Goal: Information Seeking & Learning: Learn about a topic

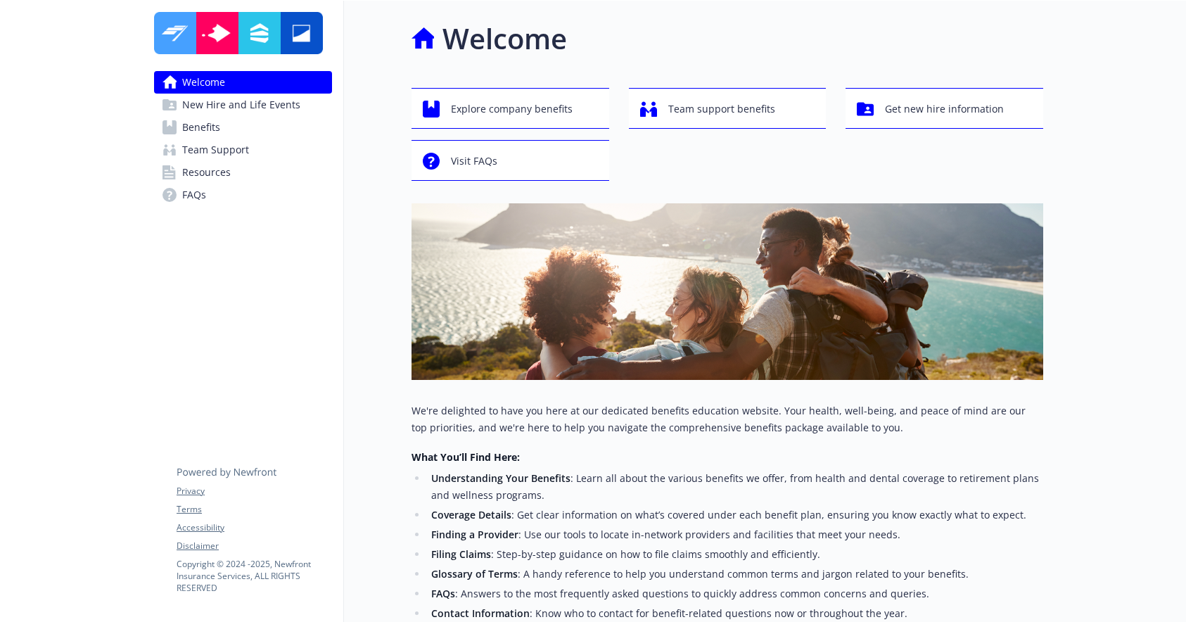
click at [212, 133] on span "Benefits" at bounding box center [201, 127] width 38 height 23
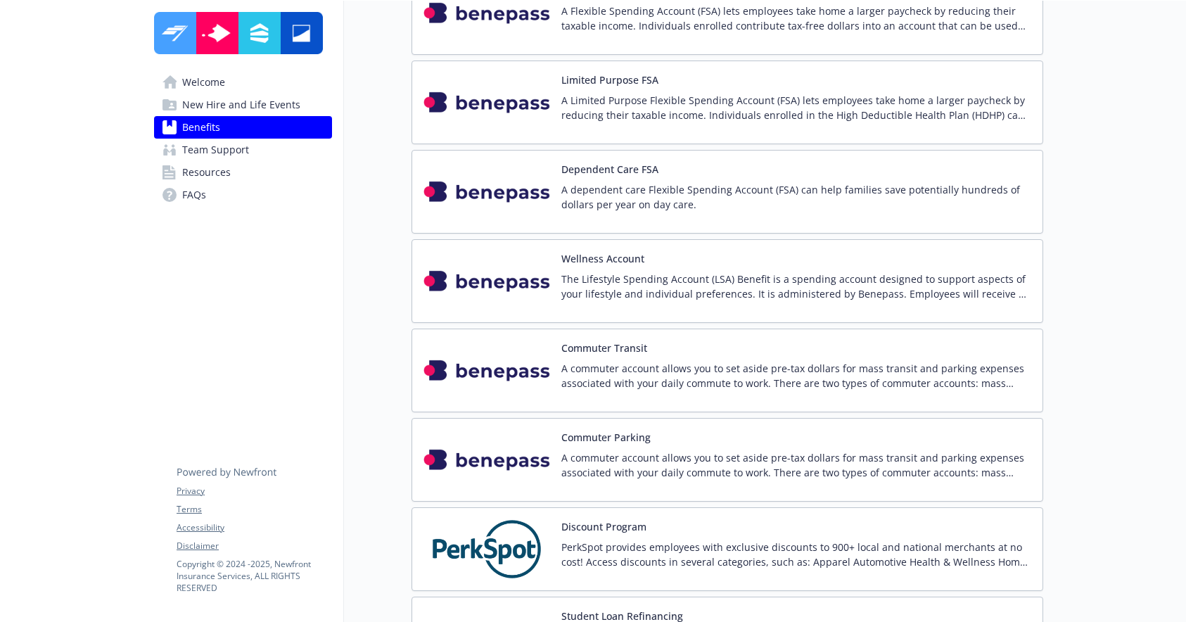
scroll to position [2667, 0]
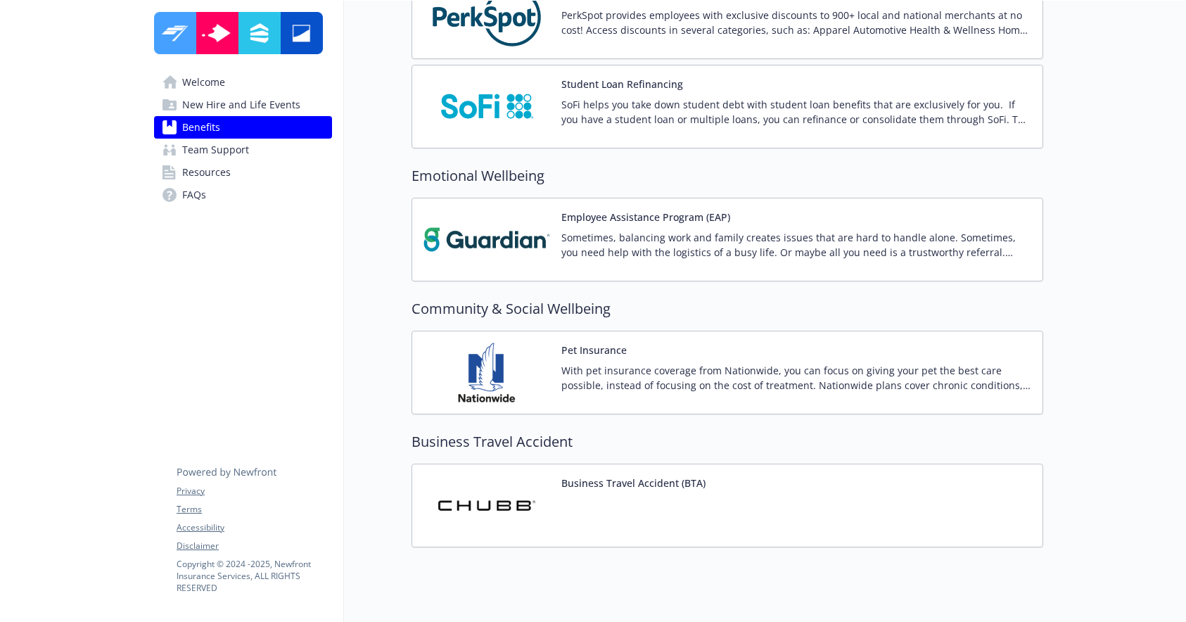
click at [512, 232] on img at bounding box center [486, 240] width 127 height 60
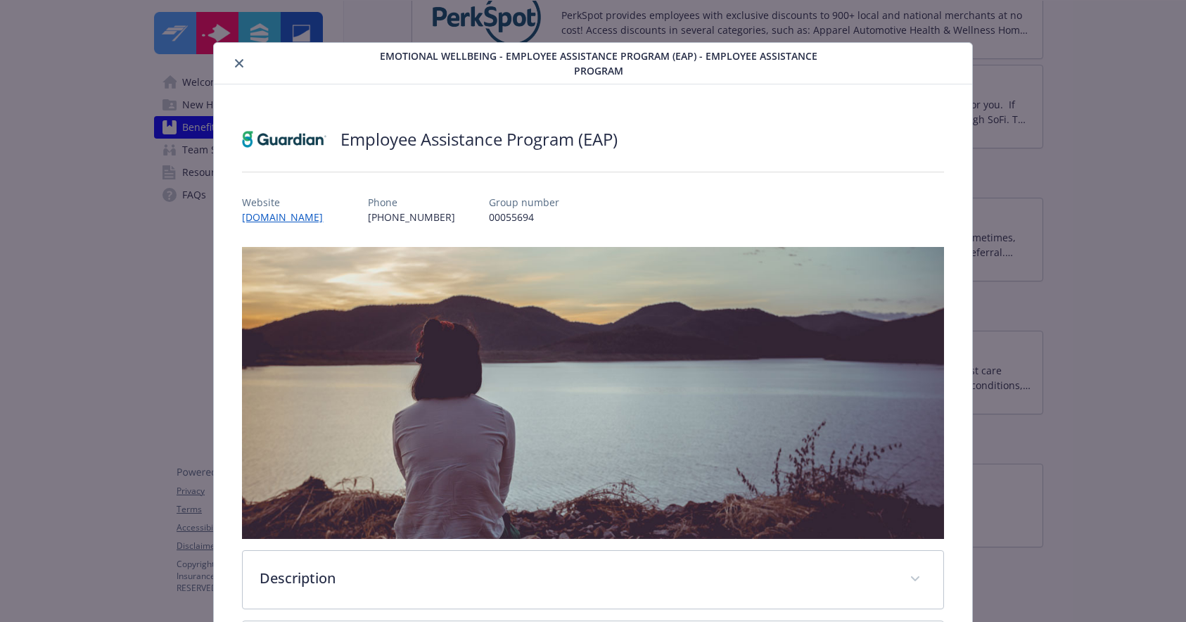
scroll to position [208, 0]
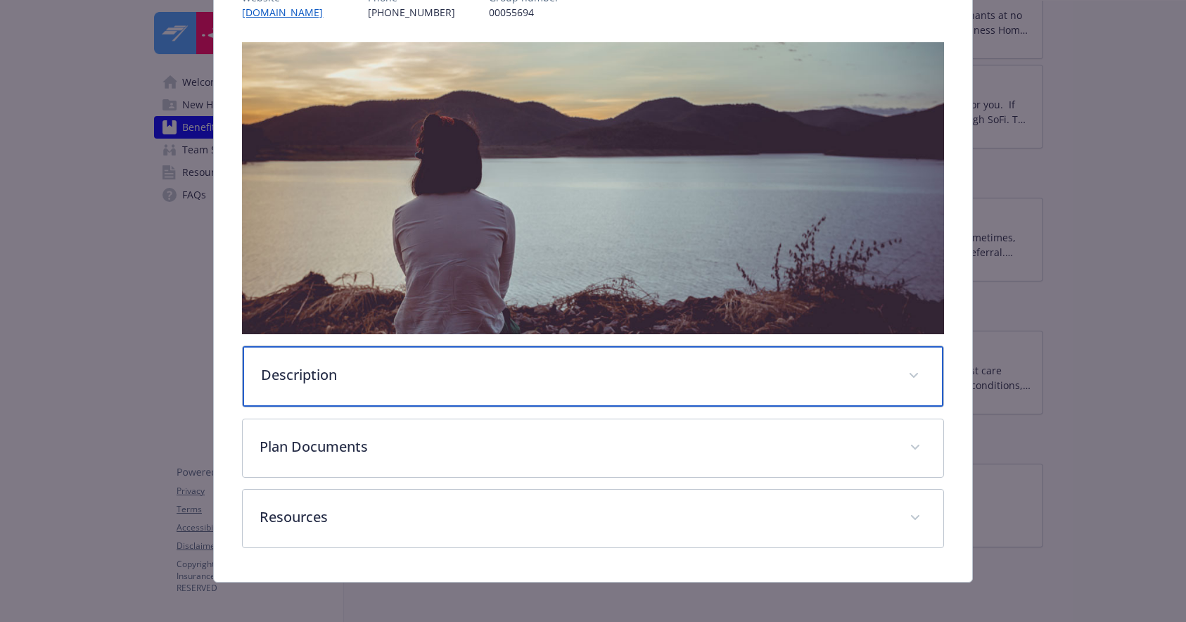
click at [301, 372] on p "Description" at bounding box center [576, 374] width 630 height 21
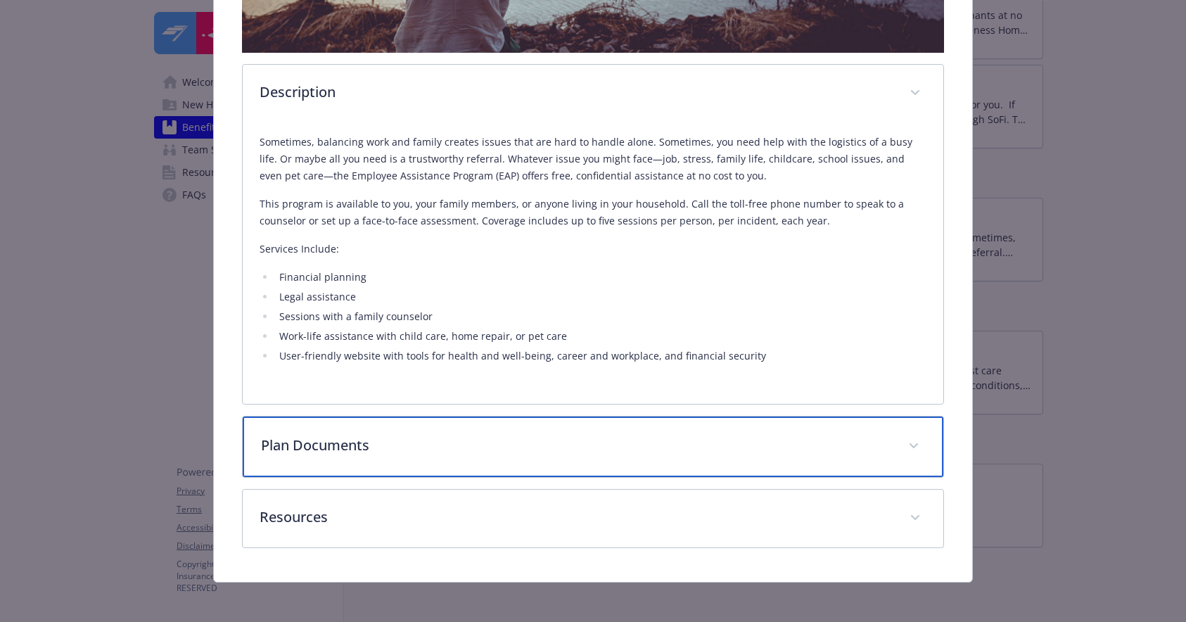
click at [322, 444] on p "Plan Documents" at bounding box center [576, 445] width 630 height 21
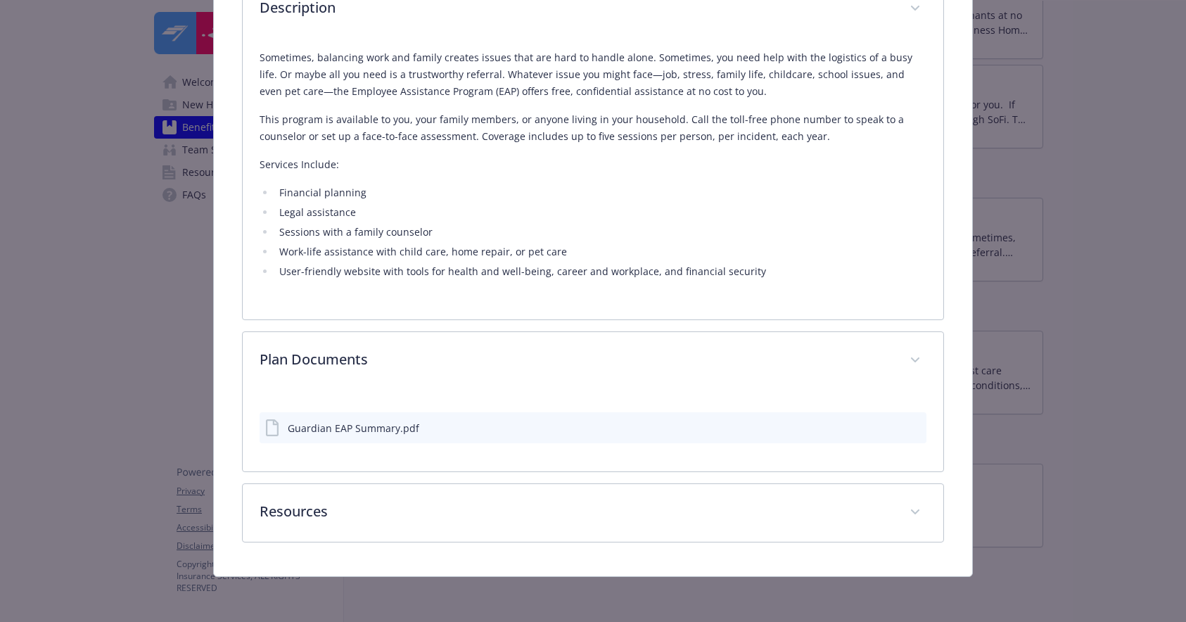
click at [330, 425] on div "Guardian EAP Summary.pdf" at bounding box center [354, 428] width 132 height 15
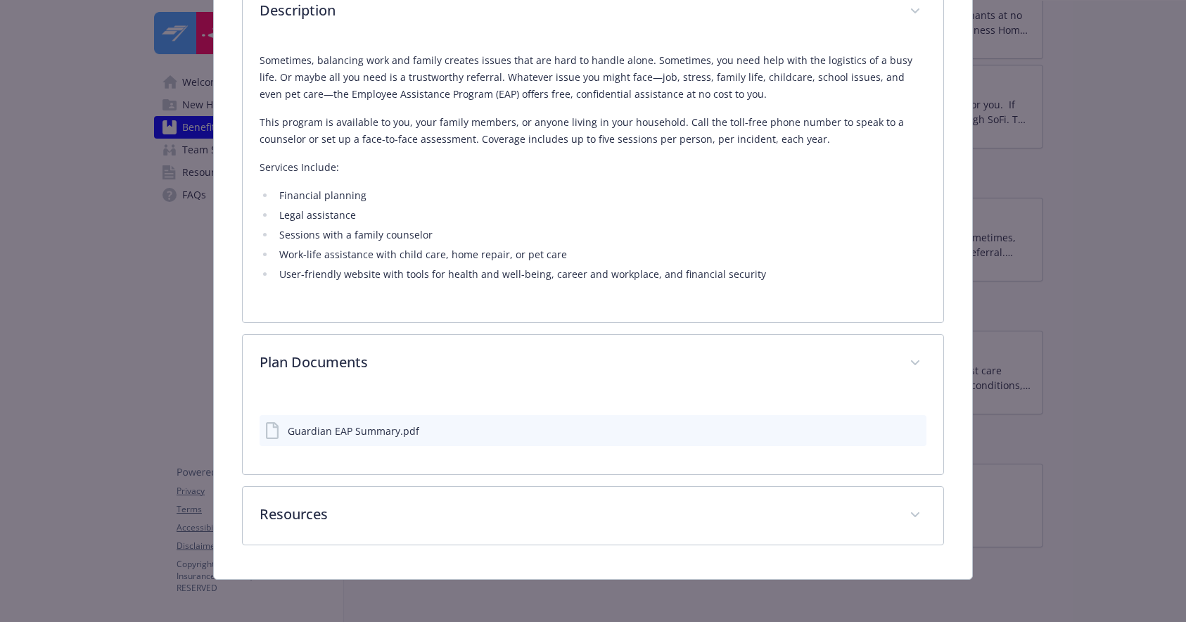
click at [910, 425] on icon "preview file" at bounding box center [913, 430] width 13 height 10
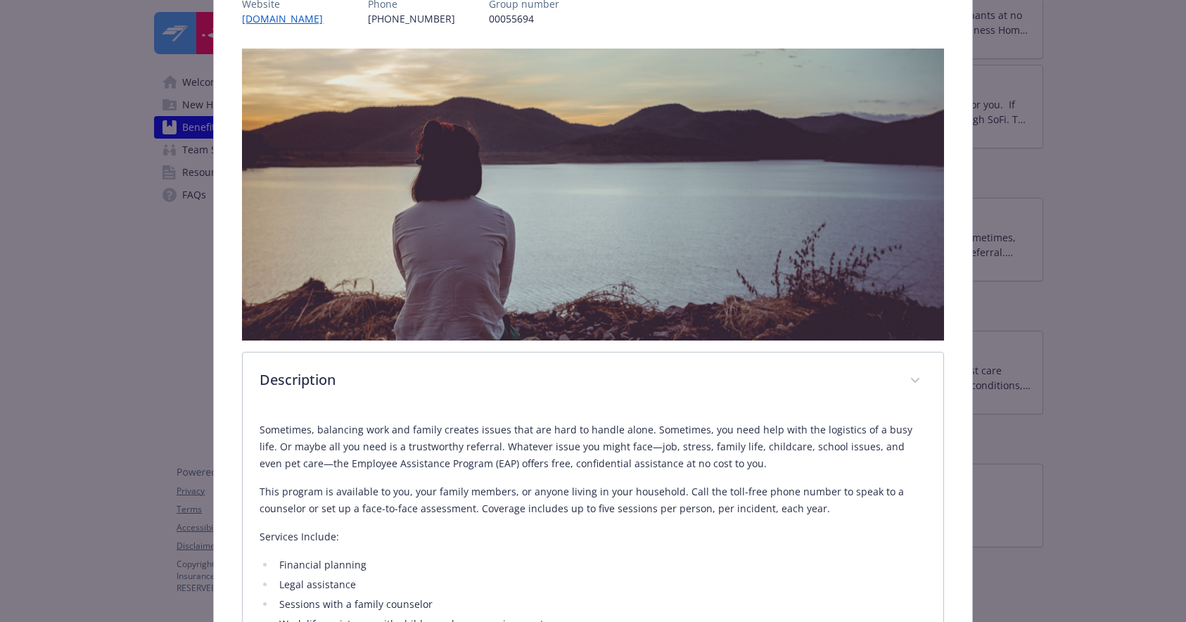
scroll to position [108, 0]
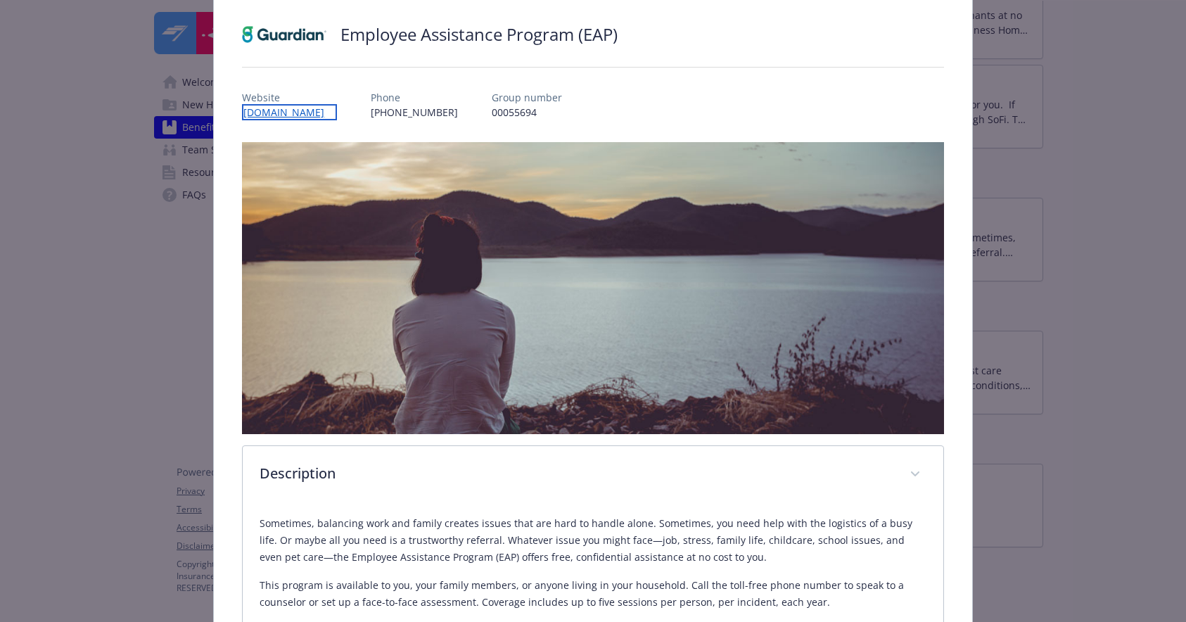
click at [324, 113] on link "[DOMAIN_NAME]" at bounding box center [289, 112] width 95 height 16
click at [312, 111] on link "[DOMAIN_NAME]" at bounding box center [289, 112] width 95 height 16
